Goal: Task Accomplishment & Management: Manage account settings

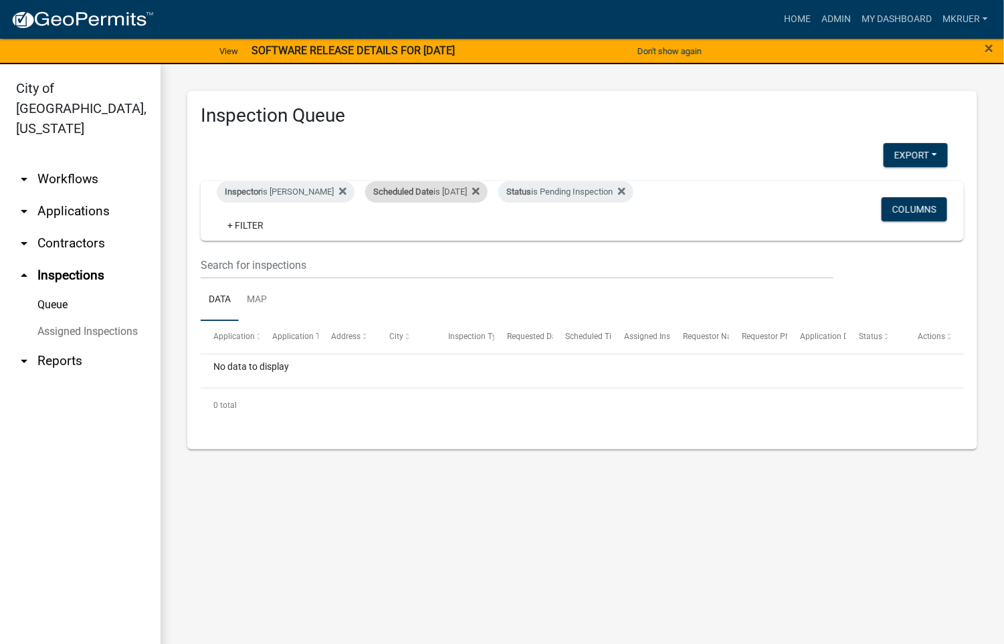
click at [455, 187] on div "Scheduled Date is [DATE]" at bounding box center [426, 191] width 122 height 21
click at [458, 241] on input "[DATE]" at bounding box center [418, 241] width 94 height 27
type input "[DATE]"
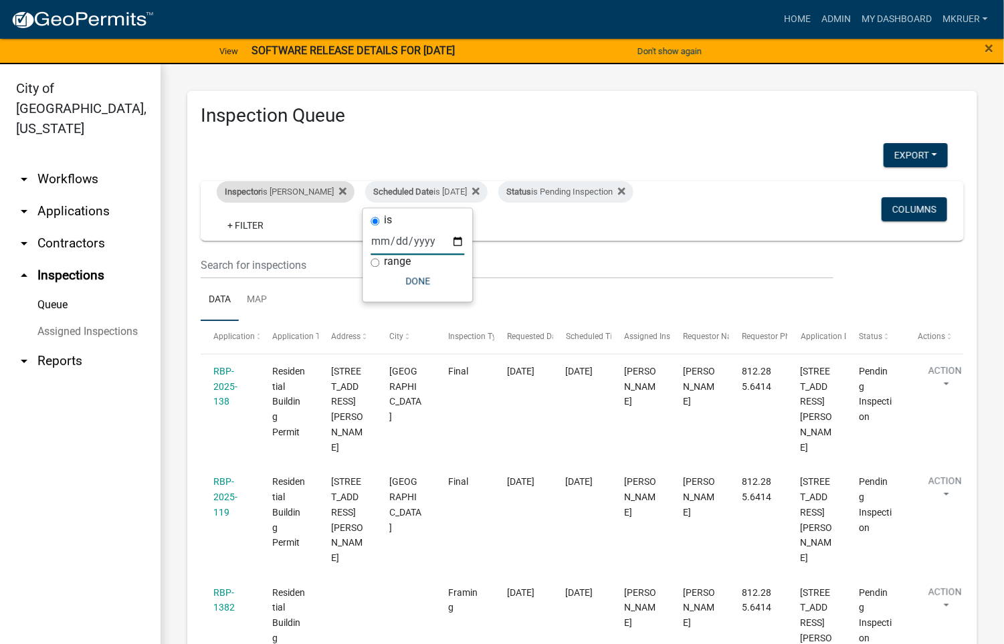
click at [271, 191] on div "Inspector is [PERSON_NAME]" at bounding box center [286, 191] width 138 height 21
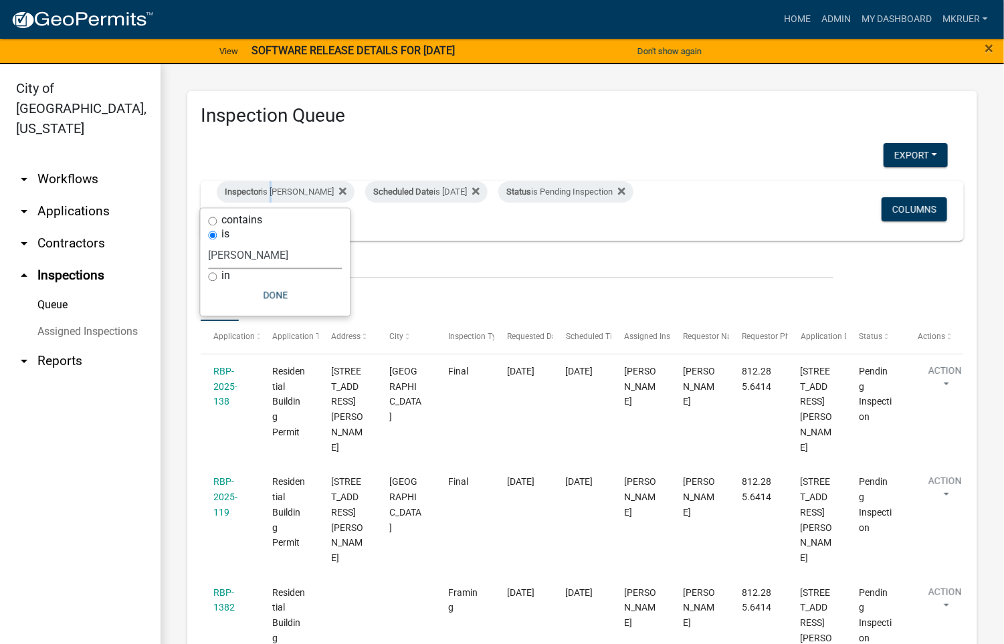
click at [237, 255] on select "Select an option None [PERSON_NAME] [PERSON_NAME] [PERSON_NAME] [PERSON_NAME] […" at bounding box center [276, 255] width 134 height 27
click at [217, 242] on select "Select an option None [PERSON_NAME] [PERSON_NAME] [PERSON_NAME] [PERSON_NAME] […" at bounding box center [276, 255] width 134 height 27
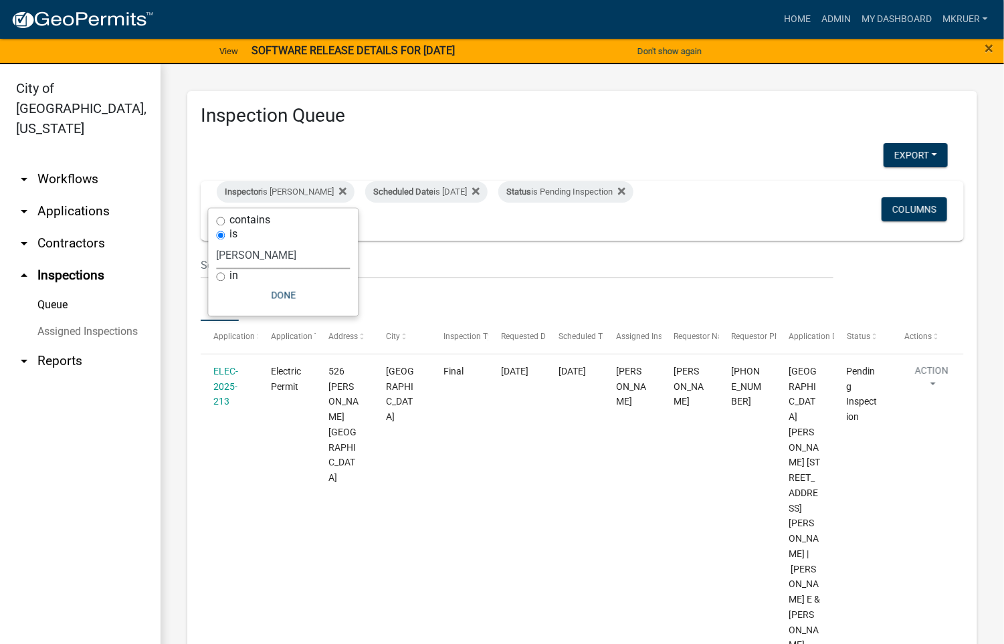
click at [271, 251] on select "Select an option None [PERSON_NAME] [PERSON_NAME] [PERSON_NAME] [PERSON_NAME] […" at bounding box center [284, 255] width 134 height 27
click at [219, 242] on select "Select an option None [PERSON_NAME] [PERSON_NAME] [PERSON_NAME] [PERSON_NAME] […" at bounding box center [284, 255] width 134 height 27
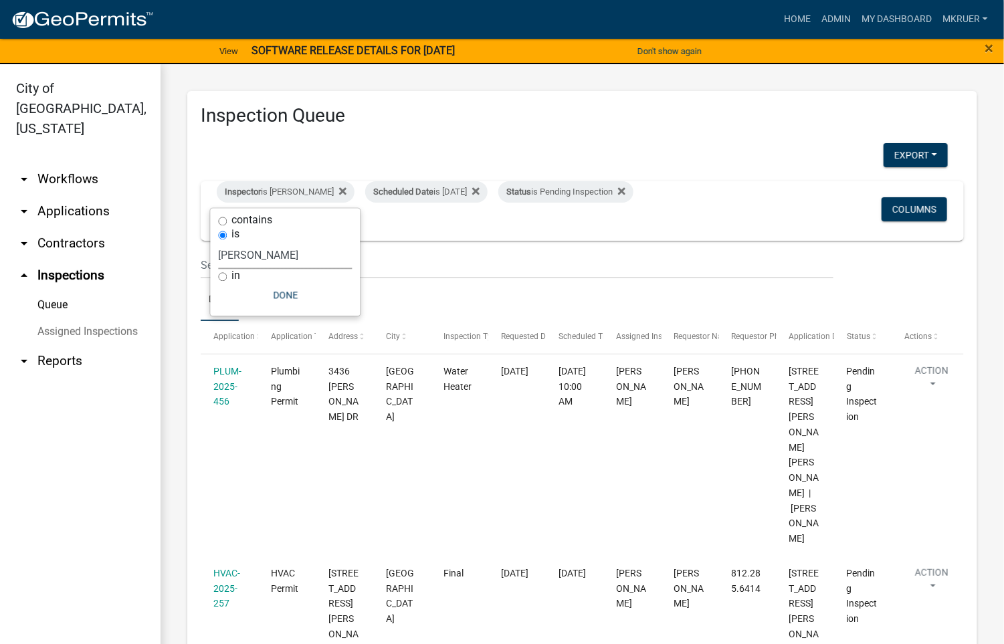
click at [271, 253] on select "Select an option None [PERSON_NAME] [PERSON_NAME] [PERSON_NAME] [PERSON_NAME] […" at bounding box center [286, 255] width 134 height 27
select select "fdb3bcc6-ce93-4663-8a18-5c08884dd177"
click at [219, 242] on select "Select an option None [PERSON_NAME] [PERSON_NAME] [PERSON_NAME] [PERSON_NAME] […" at bounding box center [286, 255] width 134 height 27
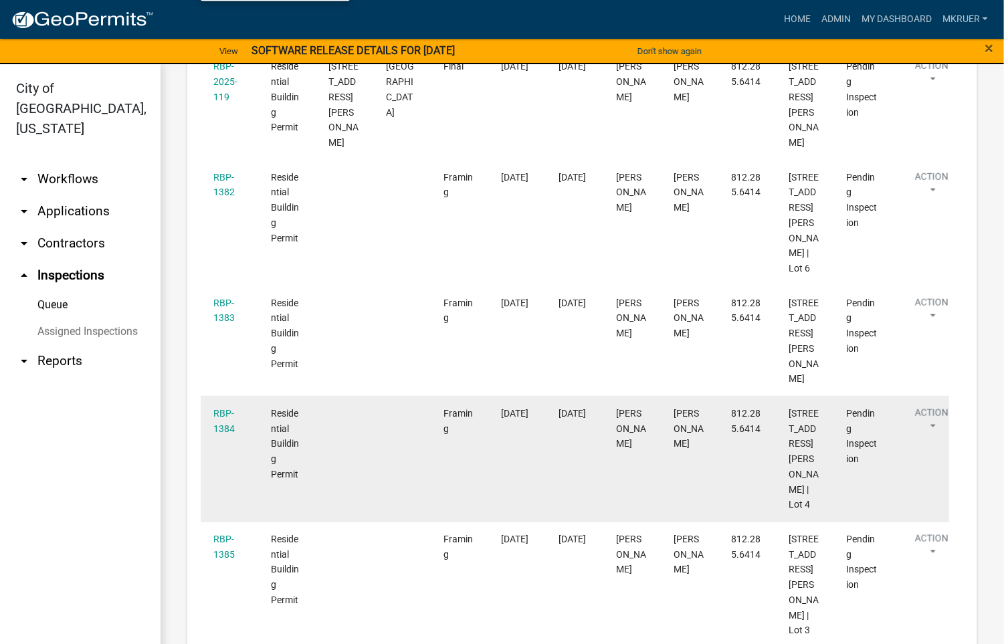
scroll to position [315, 0]
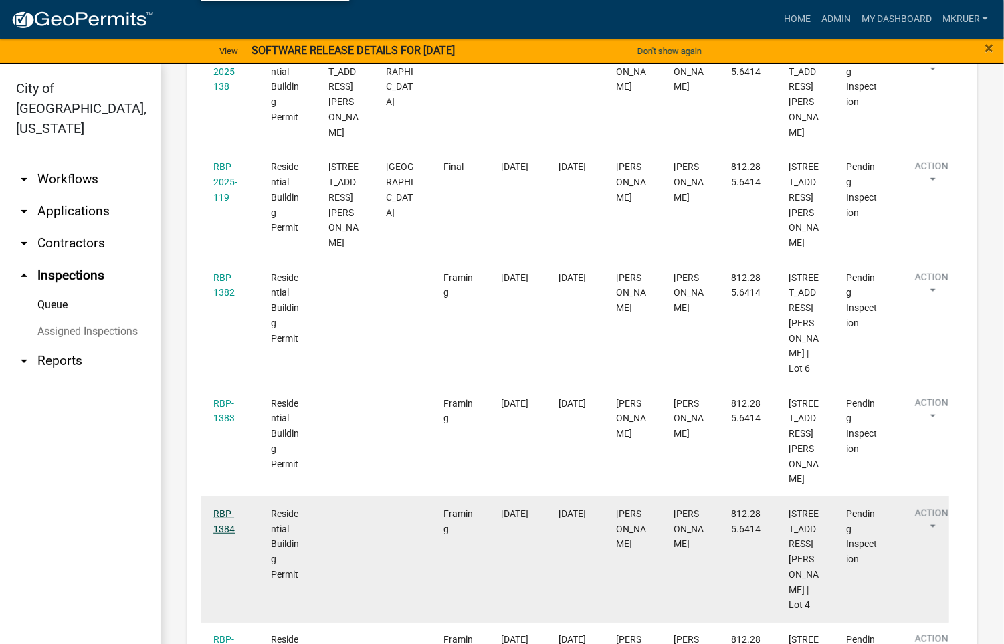
click at [223, 508] on link "RBP-1384" at bounding box center [223, 521] width 21 height 26
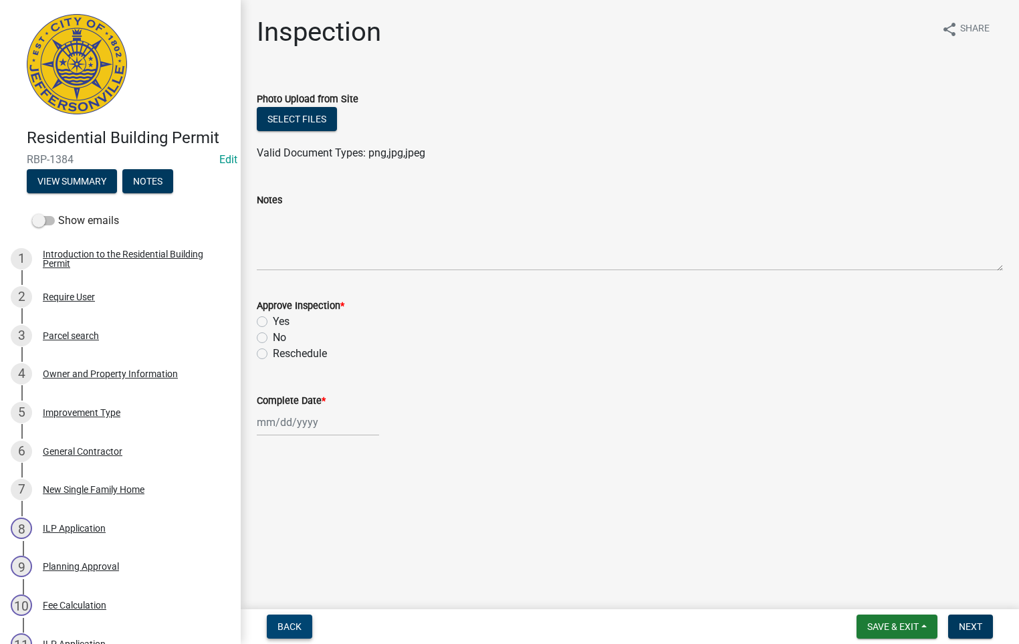
click at [289, 622] on span "Back" at bounding box center [290, 626] width 24 height 11
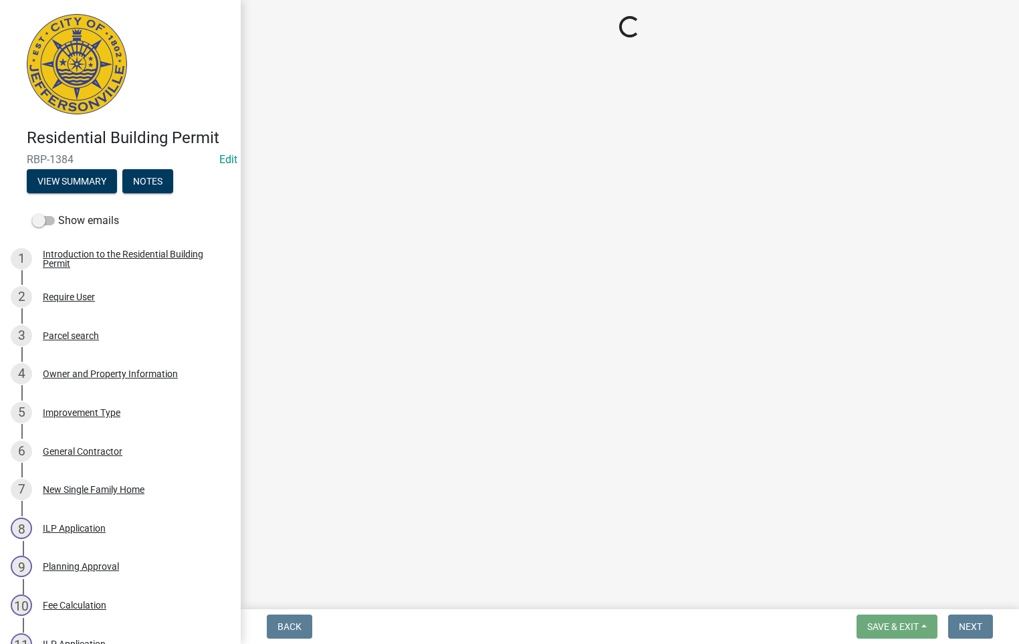
select select "fdb3bcc6-ce93-4663-8a18-5c08884dd177"
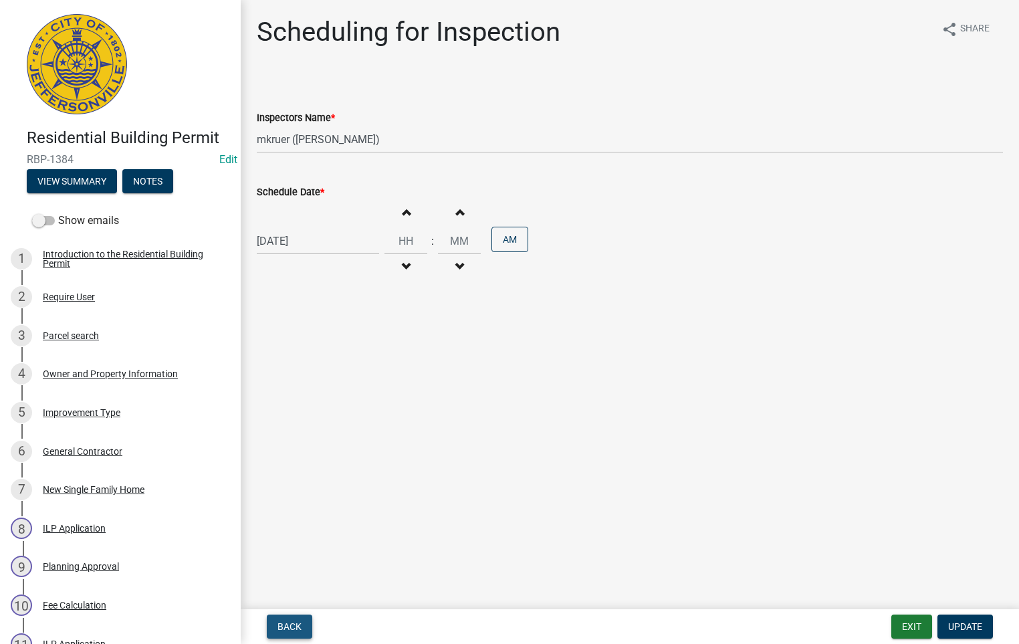
click at [290, 622] on span "Back" at bounding box center [290, 626] width 24 height 11
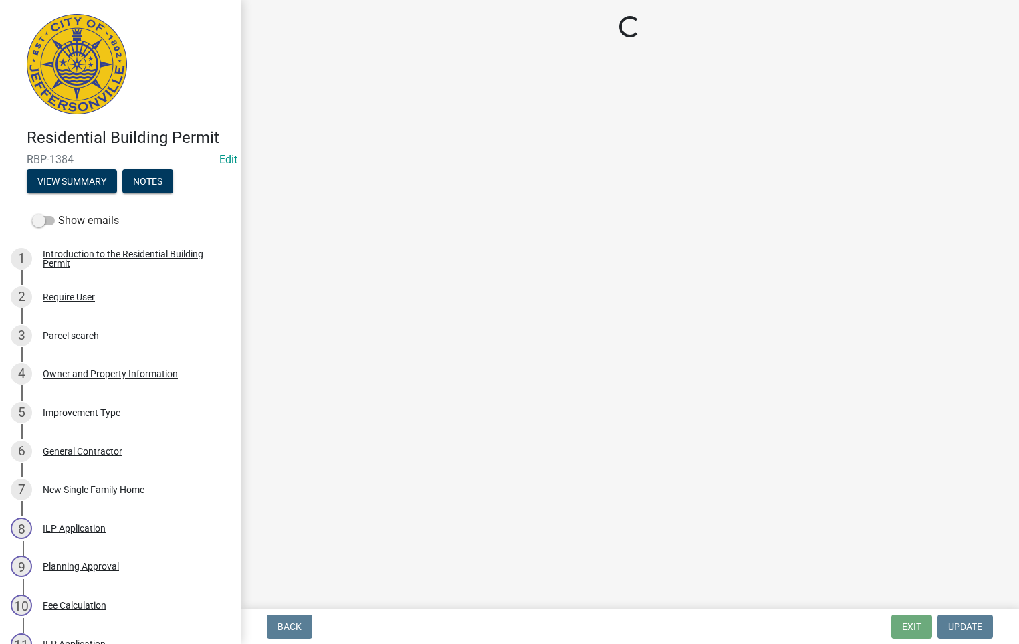
select select "cf00f61e-4b77-4892-83dd-df63e4708b2f"
